Goal: Use online tool/utility: Utilize a website feature to perform a specific function

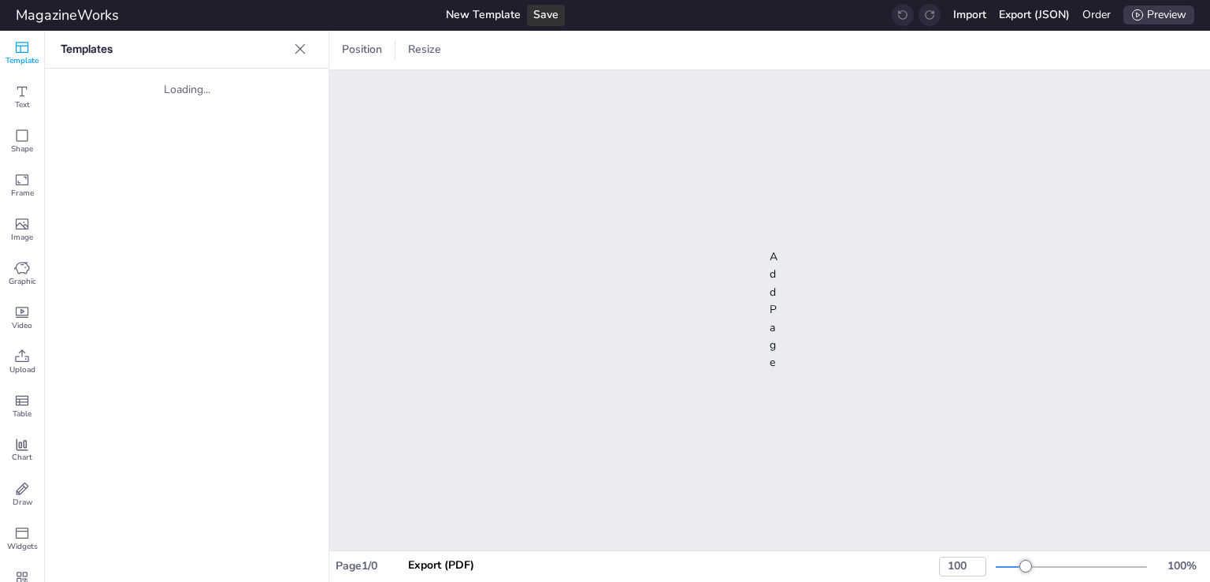
type input "40"
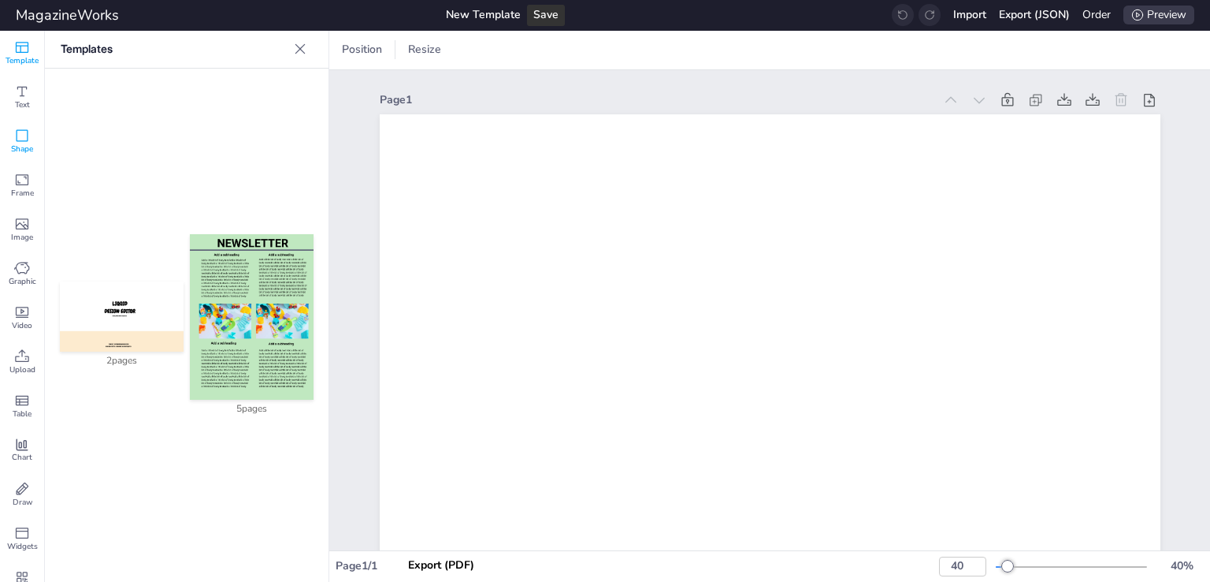
click at [28, 150] on span "Shape" at bounding box center [22, 148] width 22 height 11
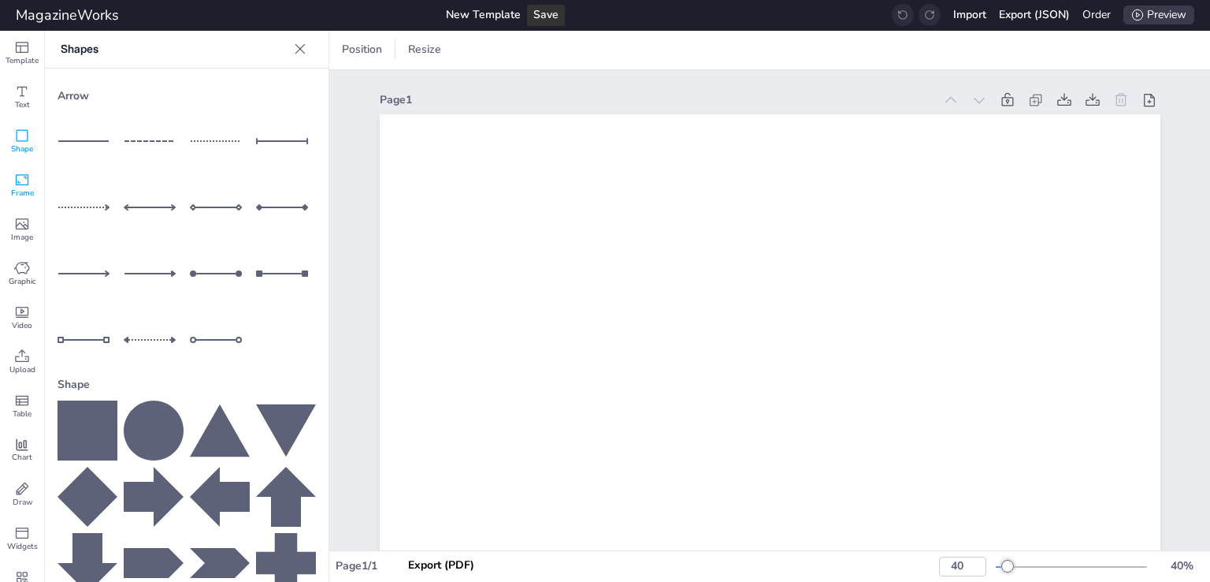
click at [22, 174] on icon at bounding box center [22, 179] width 13 height 11
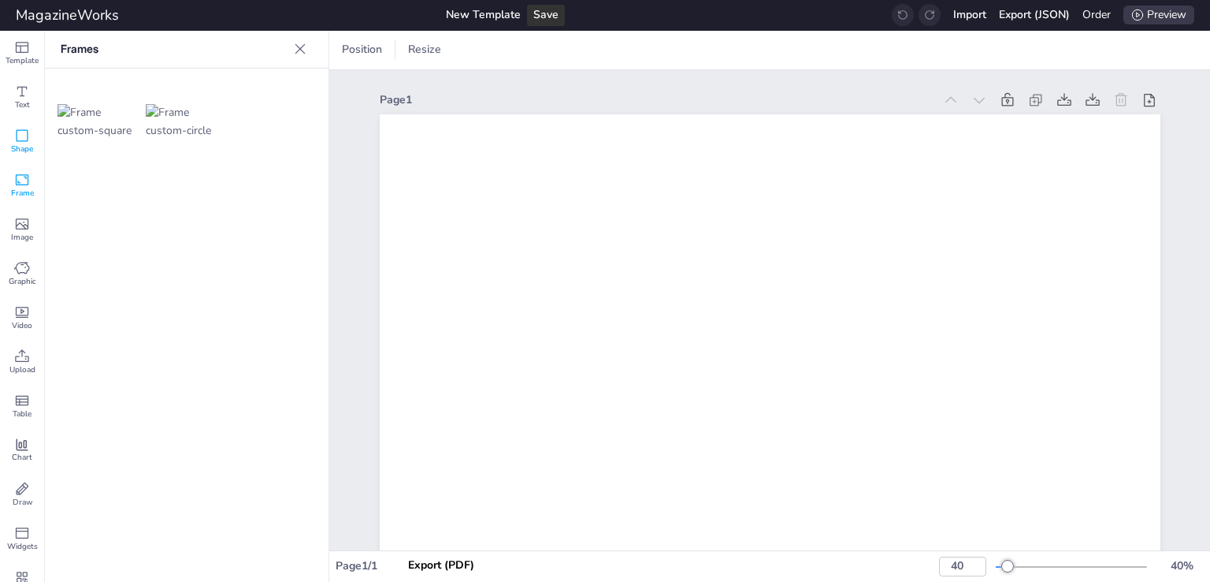
click at [22, 145] on span "Shape" at bounding box center [22, 148] width 22 height 11
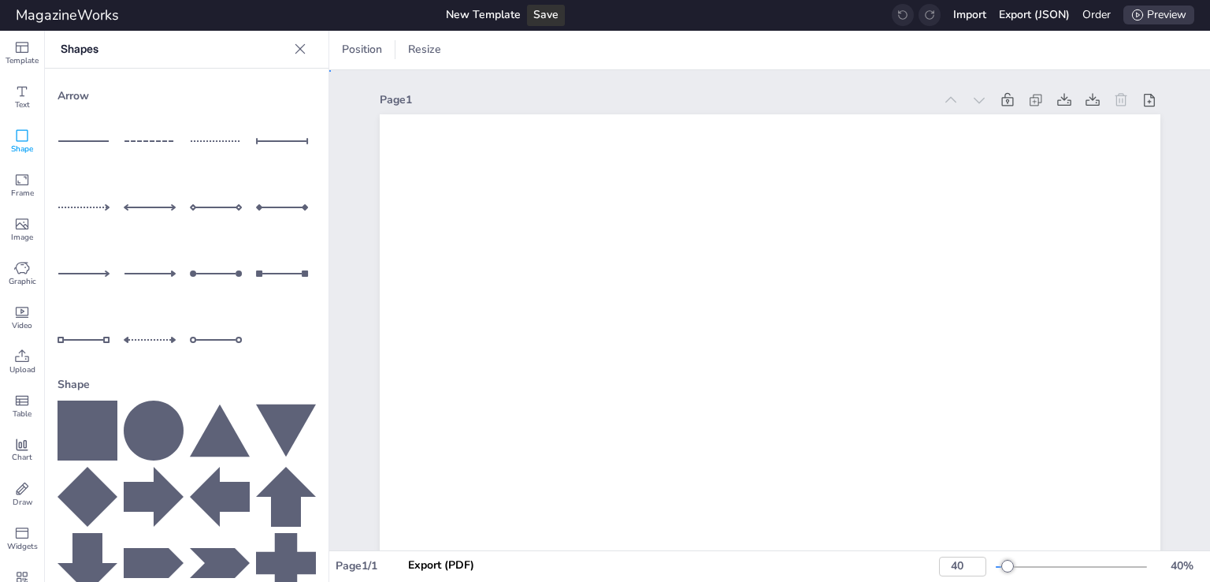
click at [142, 419] on icon at bounding box center [154, 430] width 60 height 60
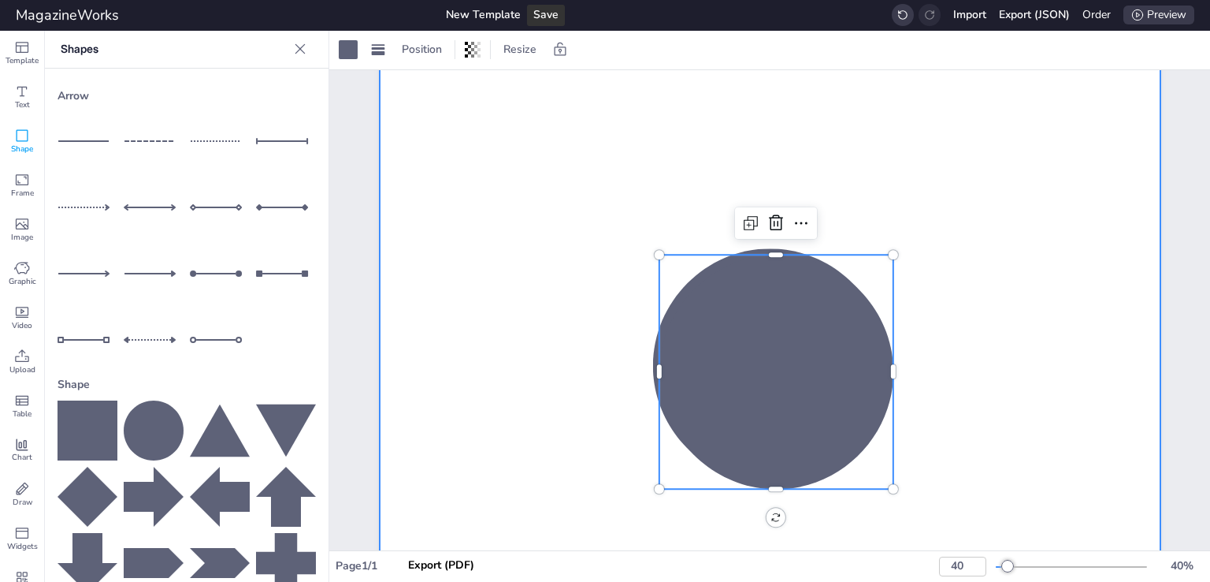
scroll to position [315, 0]
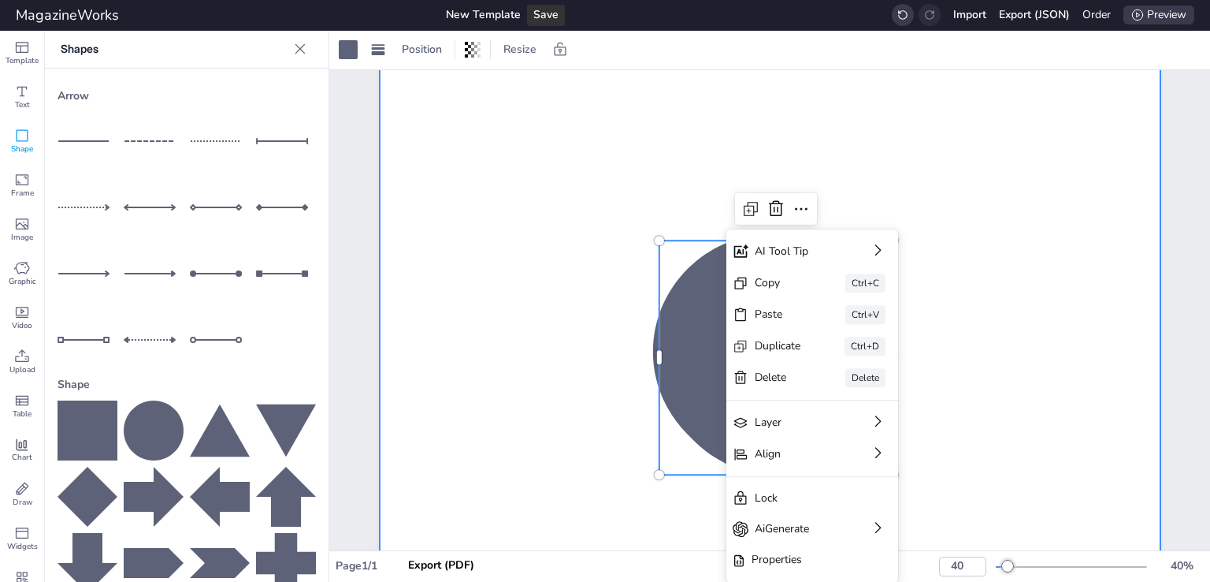
click at [489, 229] on div at bounding box center [770, 351] width 781 height 1105
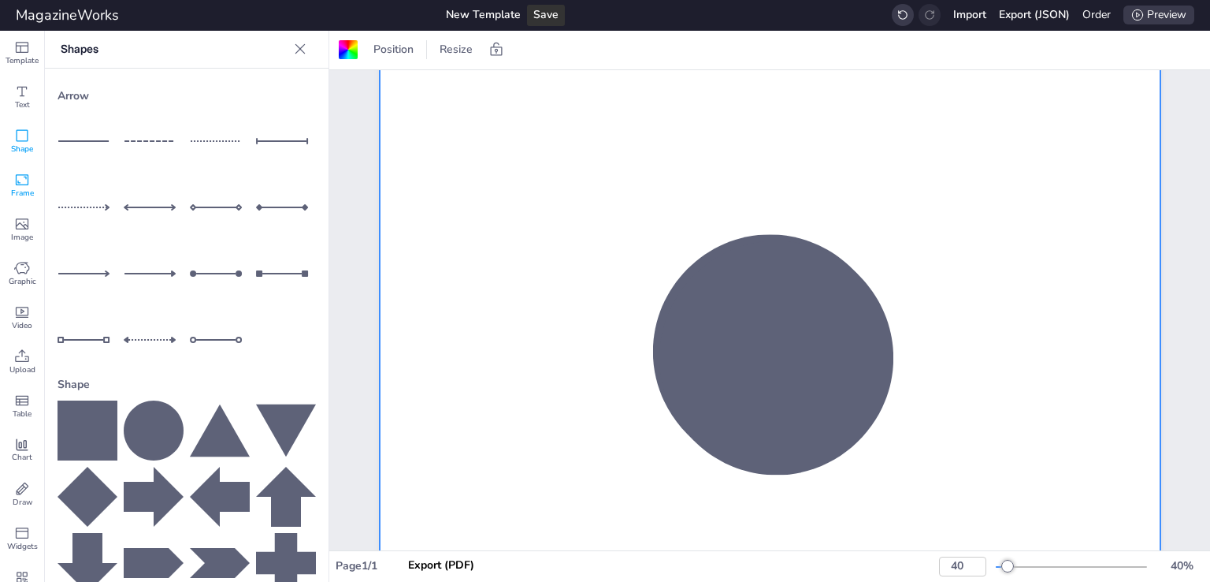
click at [13, 188] on span "Frame" at bounding box center [22, 193] width 23 height 11
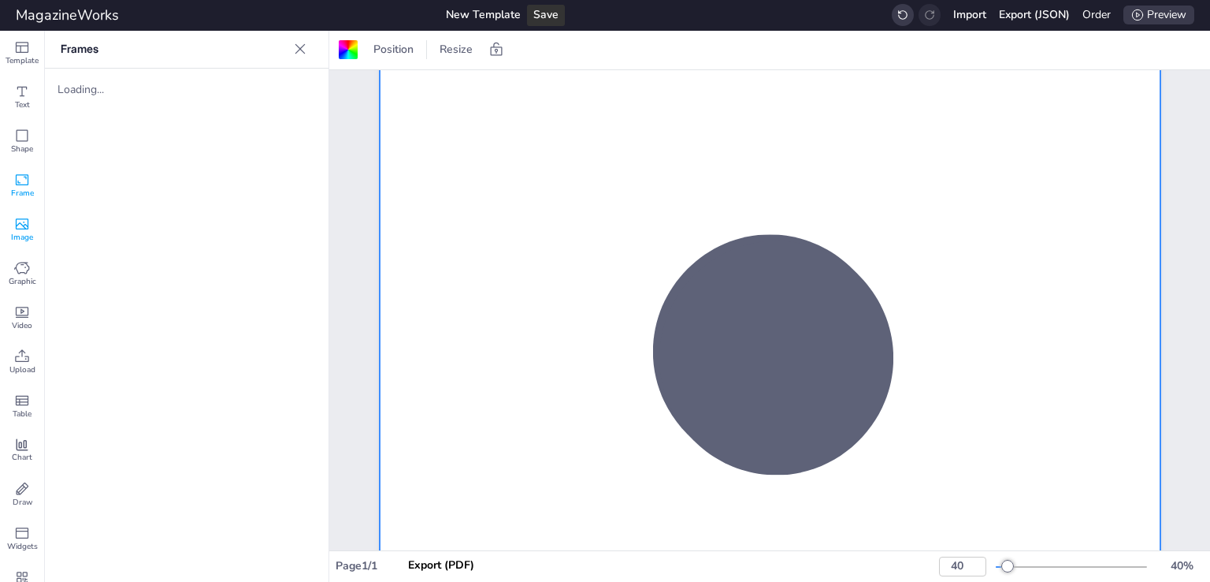
click at [22, 216] on icon at bounding box center [22, 224] width 16 height 16
click at [17, 143] on icon at bounding box center [22, 136] width 16 height 16
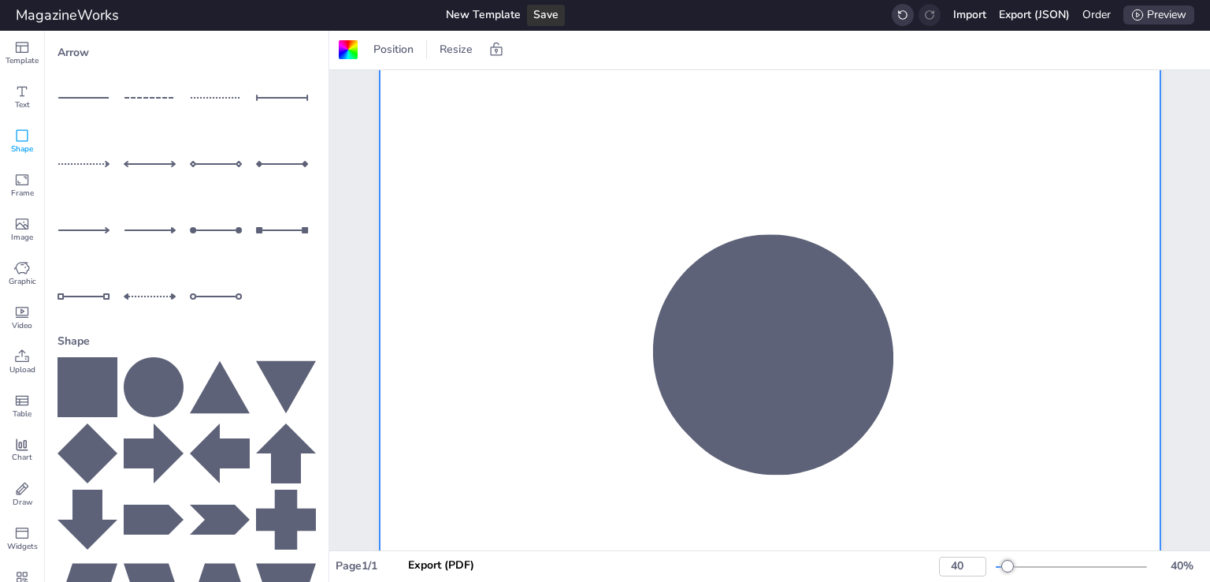
scroll to position [128, 0]
